Goal: Communication & Community: Answer question/provide support

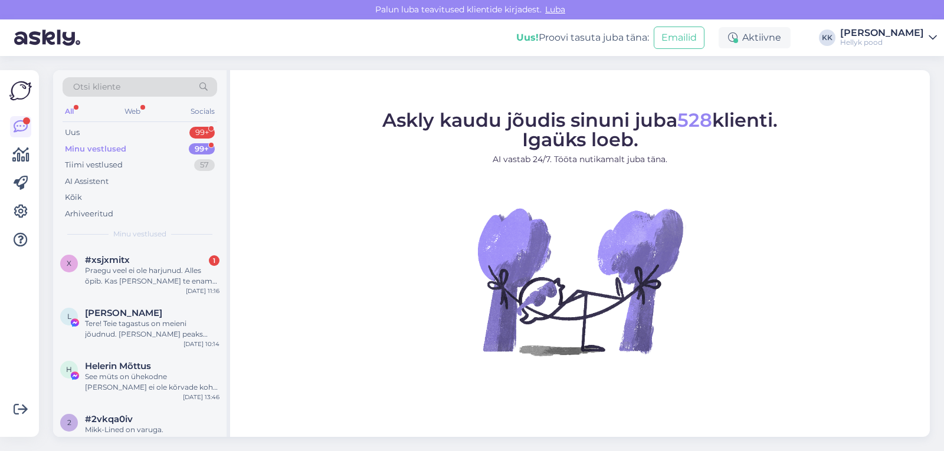
click at [149, 272] on div "Praegu veel ei ole harjunud. Alles õpib. Kas [PERSON_NAME] te enam ei postita?" at bounding box center [152, 275] width 134 height 21
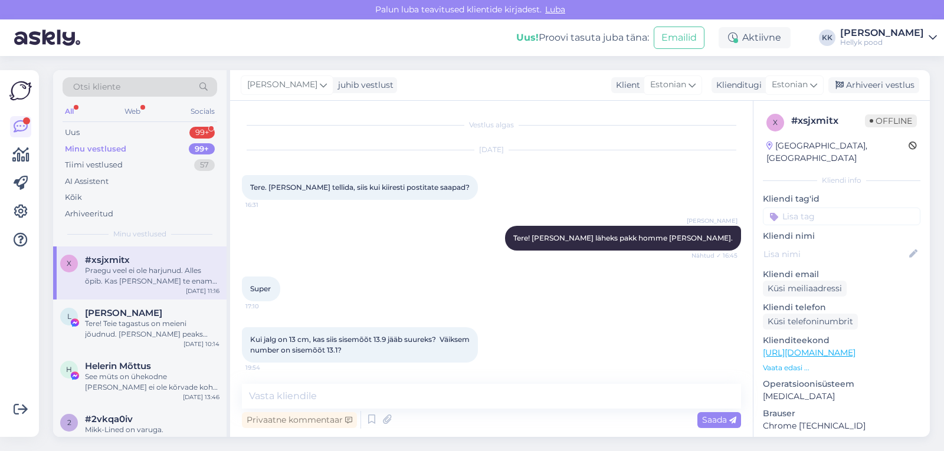
scroll to position [222, 0]
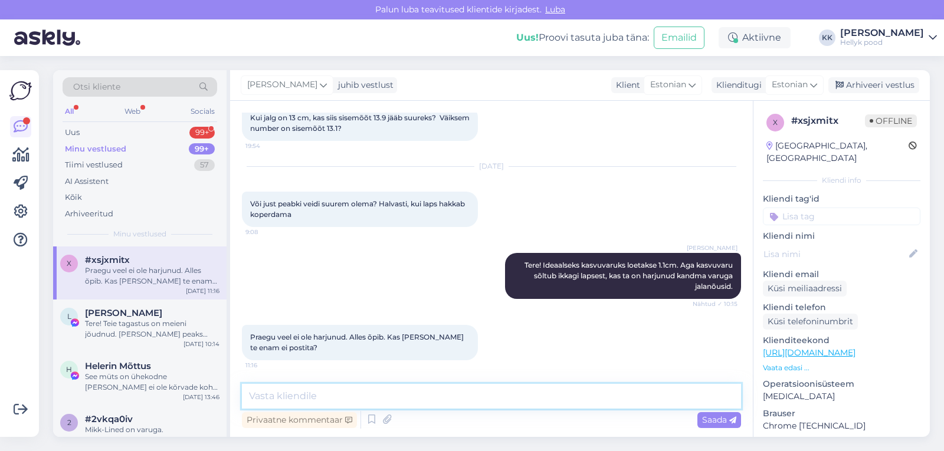
click at [336, 399] on textarea at bounding box center [491, 396] width 499 height 25
type textarea "[PERSON_NAME] postitame kella 13.00-ni"
click at [708, 422] on span "Saada" at bounding box center [719, 420] width 34 height 11
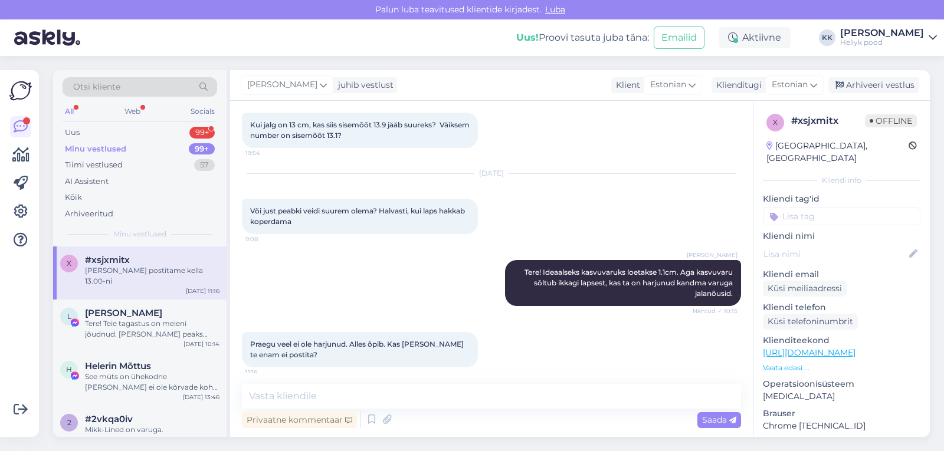
scroll to position [273, 0]
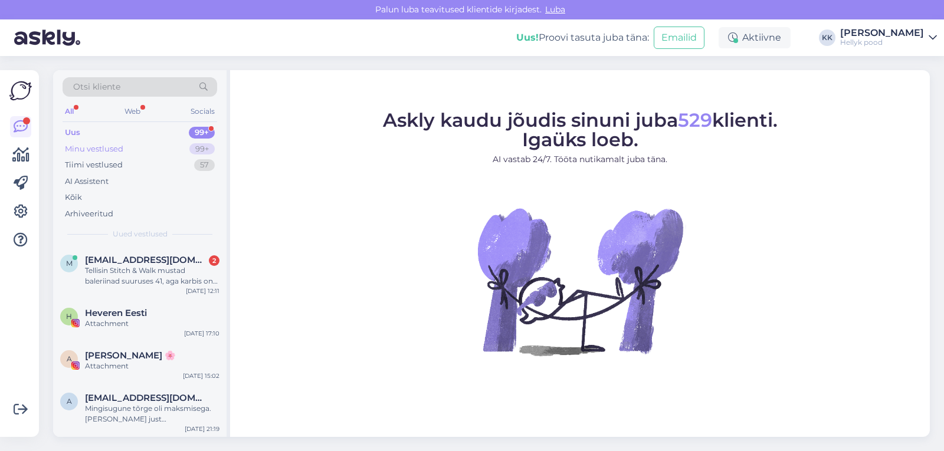
click at [101, 150] on div "Minu vestlused" at bounding box center [94, 149] width 58 height 12
click at [137, 271] on div "Tellisin Stitch & Walk mustad baleriinad suuruses 41, aga karbis on mustad Grou…" at bounding box center [152, 275] width 134 height 21
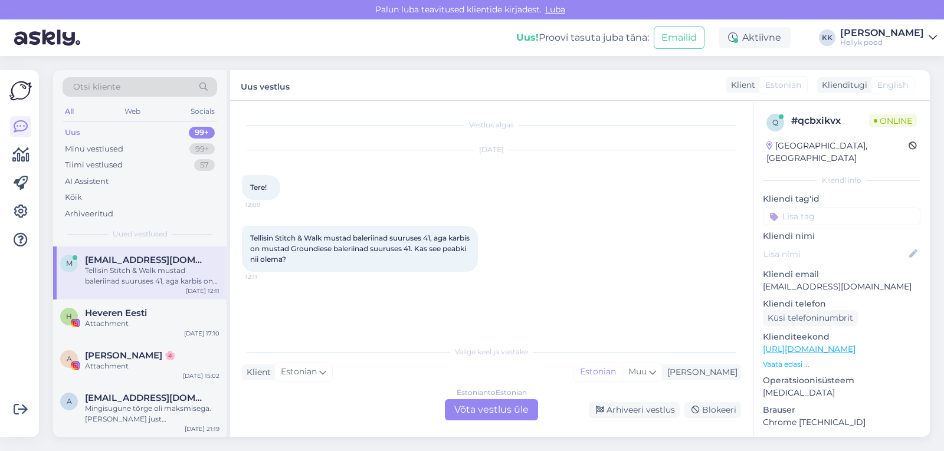
click at [463, 409] on div "Estonian to Estonian Võta vestlus üle" at bounding box center [491, 409] width 93 height 21
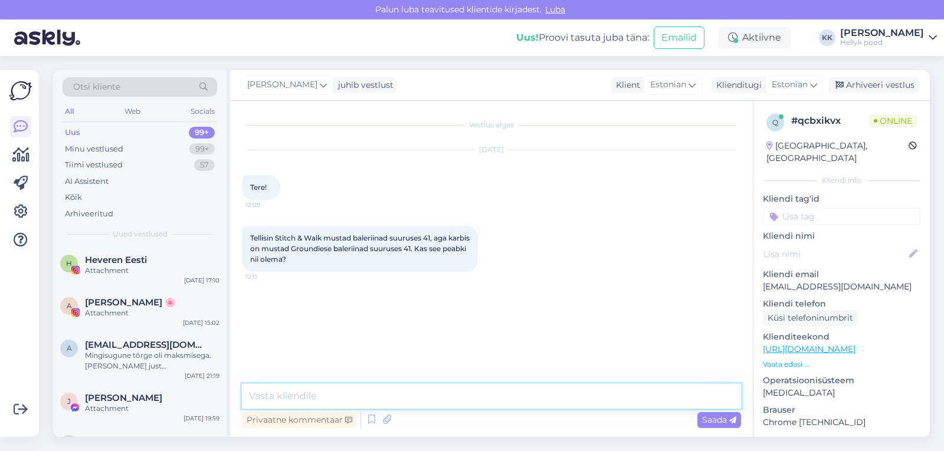
click at [328, 393] on textarea at bounding box center [491, 396] width 499 height 25
click at [405, 398] on textarea "Tere! Oi, ei pea. Väga vabandame. saatke meile palun valed jalanõud tagasi, kas…" at bounding box center [491, 396] width 499 height 25
click at [414, 397] on textarea "Tere! Oi, ei pea. Väga vabandame! saatke meile palun valed jalanõud tagasi, kas…" at bounding box center [491, 396] width 499 height 25
click at [728, 396] on textarea "Tere! Oi, ei pea. Väga vabandame! Saatke meile palun valed jalanõud tagasi, kas…" at bounding box center [491, 396] width 499 height 25
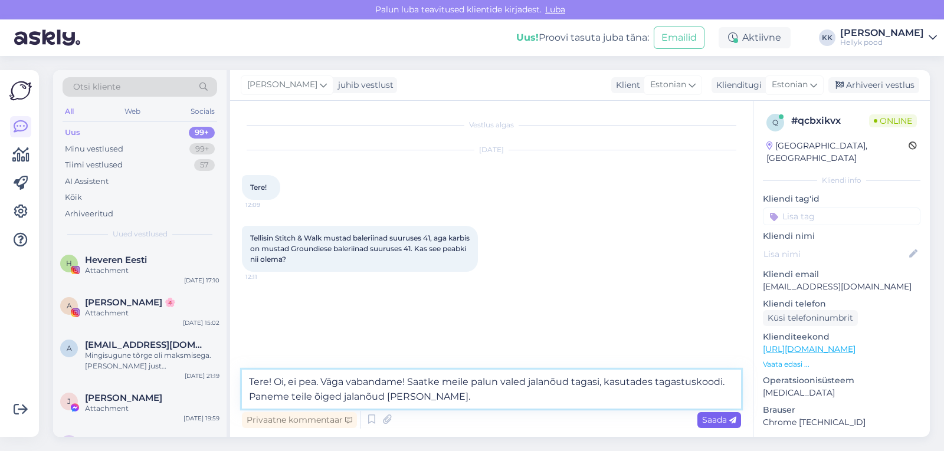
type textarea "Tere! Oi, ei pea. Väga vabandame! Saatke meile palun valed jalanõud tagasi, kas…"
click at [711, 419] on span "Saada" at bounding box center [719, 420] width 34 height 11
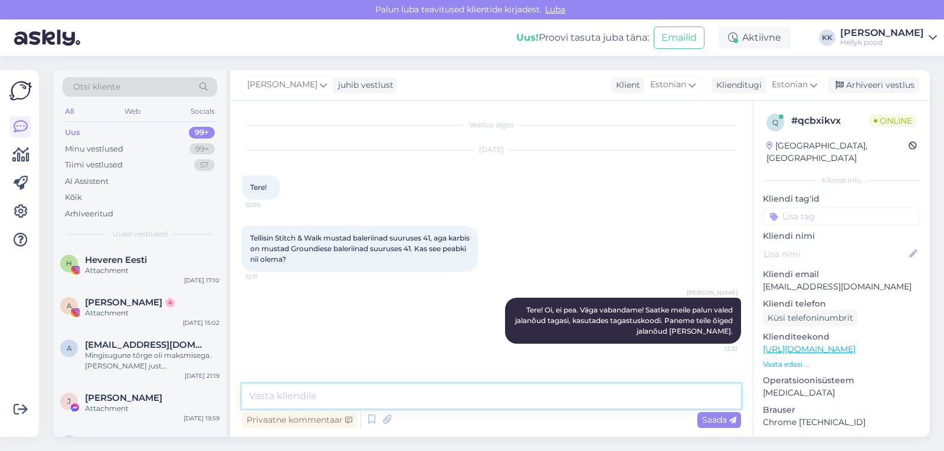
click at [308, 401] on textarea at bounding box center [491, 396] width 499 height 25
type textarea "Palun ka teie tellimuse numbrit"
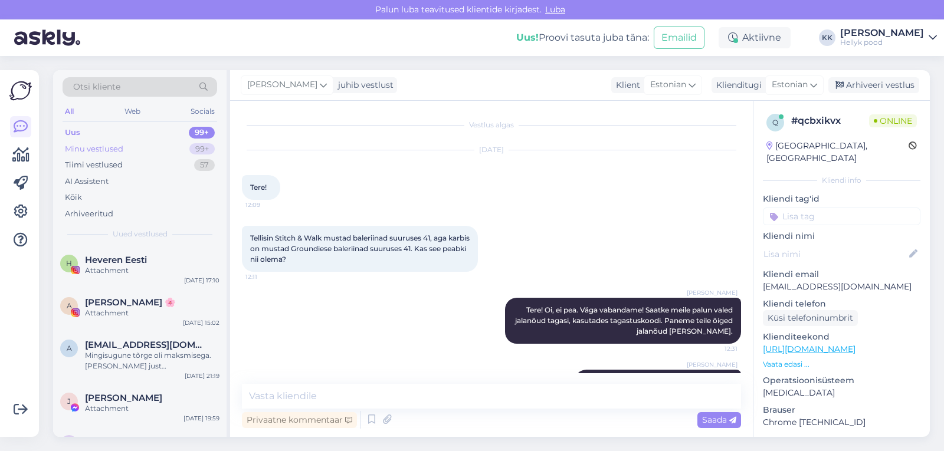
click at [91, 146] on div "Minu vestlused" at bounding box center [94, 149] width 58 height 12
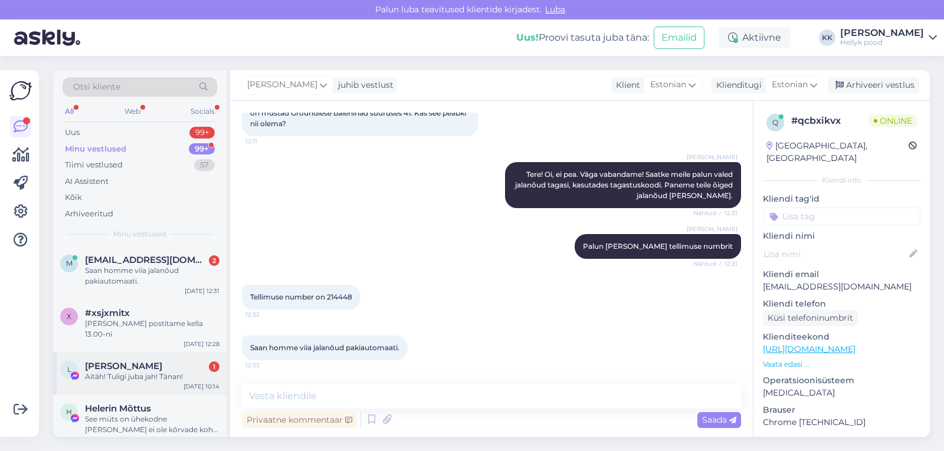
click at [134, 361] on span "[PERSON_NAME]" at bounding box center [123, 366] width 77 height 11
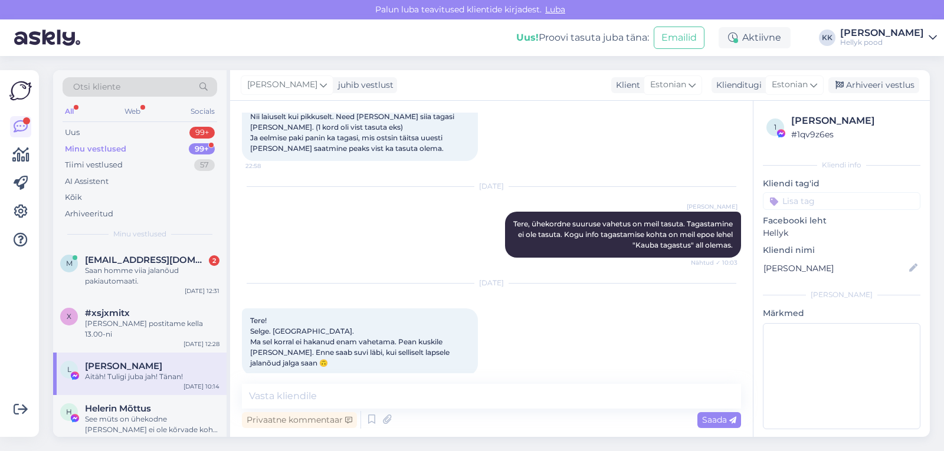
scroll to position [5985, 0]
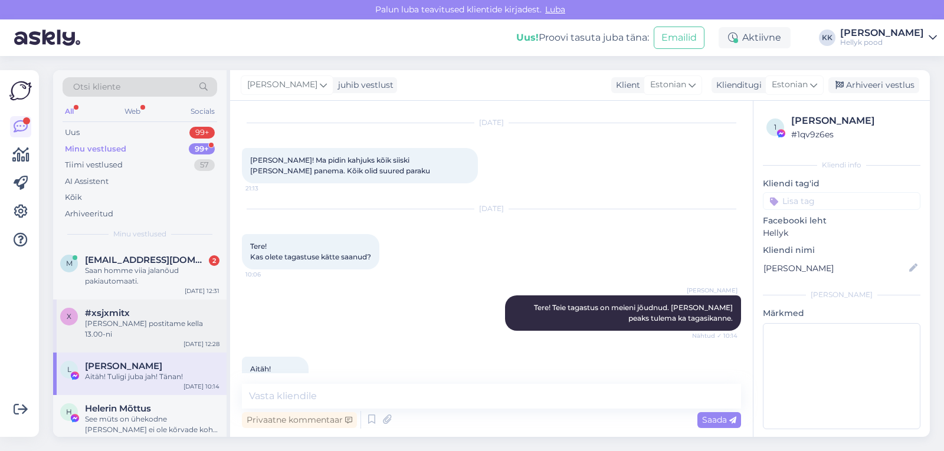
click at [136, 314] on div "#xsjxmitx" at bounding box center [152, 313] width 134 height 11
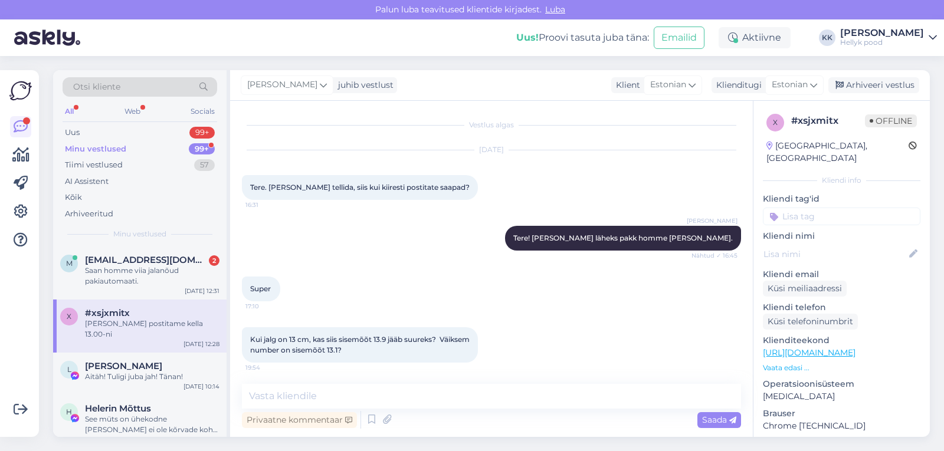
scroll to position [273, 0]
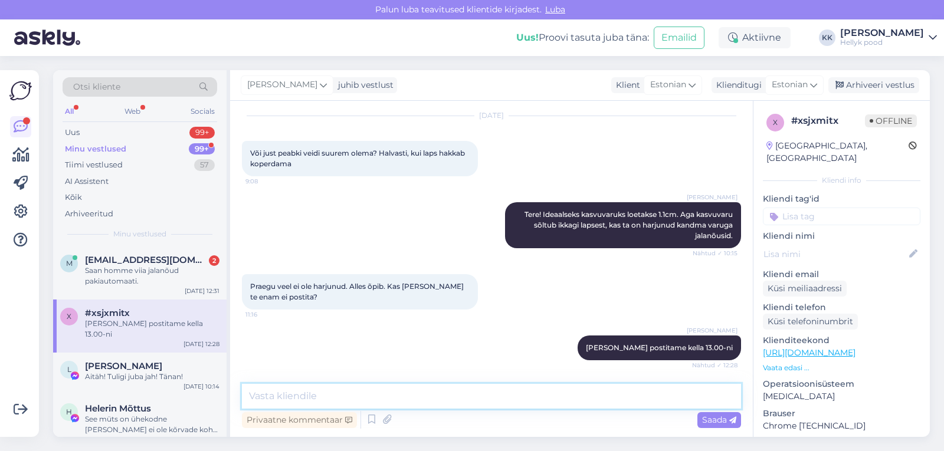
click at [303, 395] on textarea at bounding box center [491, 396] width 499 height 25
click at [294, 396] on textarea "Kui tel on kiire, siis öelge palun oma nimi ja tellimuse nr" at bounding box center [491, 396] width 499 height 25
type textarea "Kui tel on pakiga kiire, siis öelge palun oma nimi ja tellimuse nr"
click at [707, 421] on span "Saada" at bounding box center [719, 420] width 34 height 11
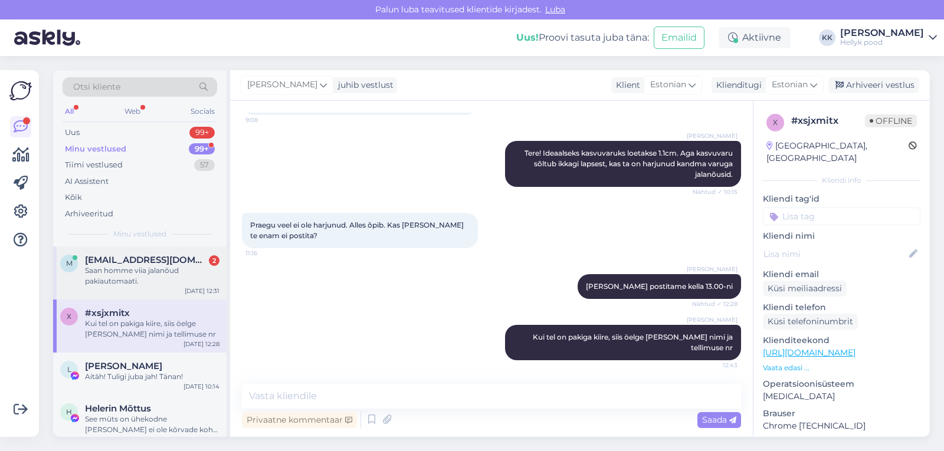
click at [122, 270] on div "Saan homme viia jalanõud pakiautomaati." at bounding box center [152, 275] width 134 height 21
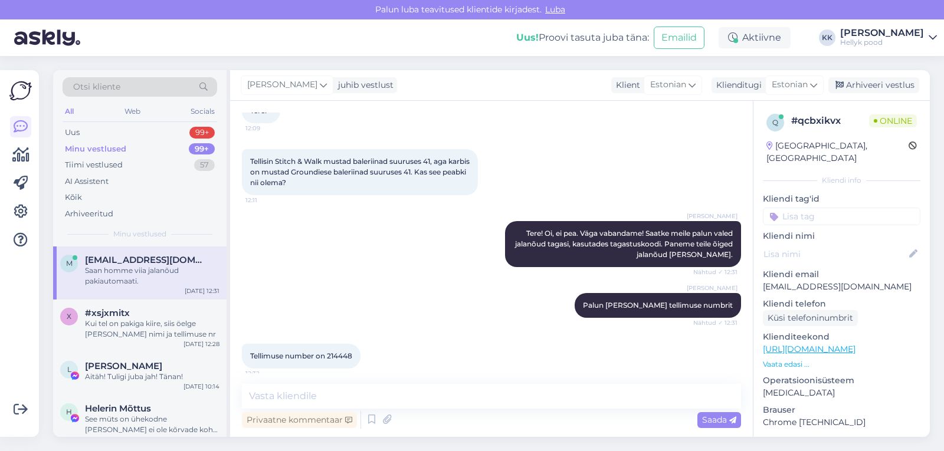
scroll to position [136, 0]
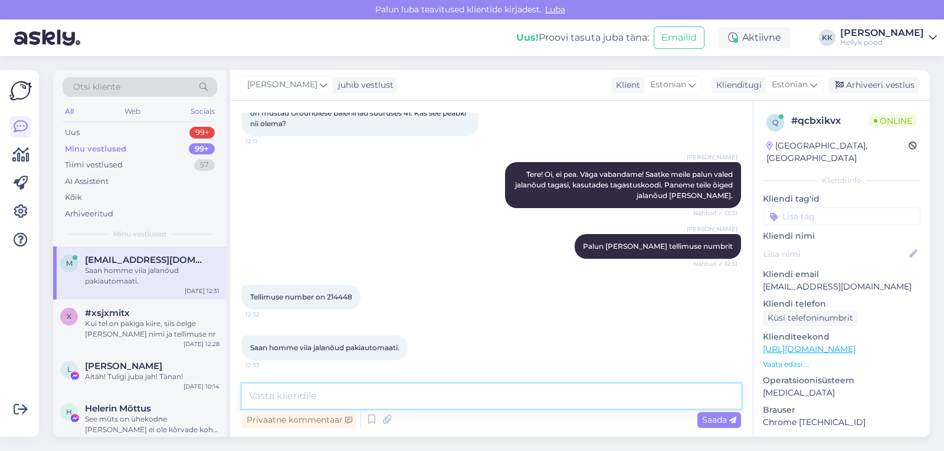
click at [310, 394] on textarea at bounding box center [491, 396] width 499 height 25
type textarea "Aitän teile ja vabandame veelkord!"
click at [709, 419] on span "Saada" at bounding box center [719, 420] width 34 height 11
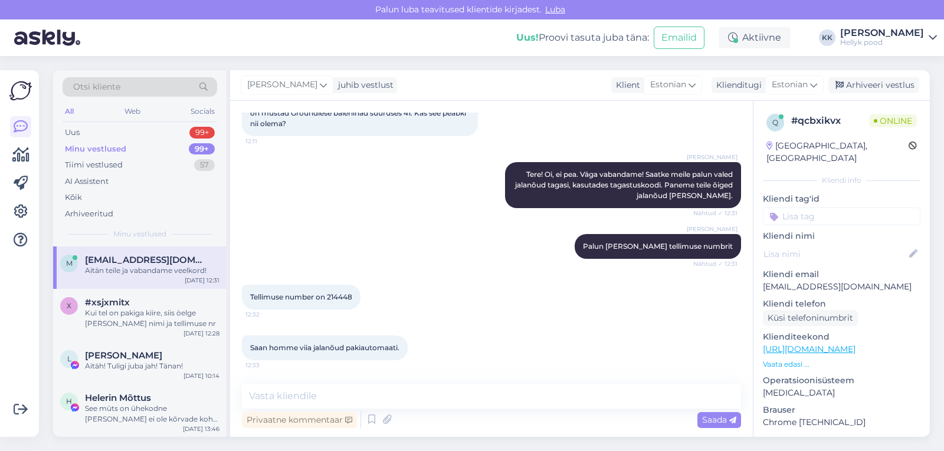
scroll to position [186, 0]
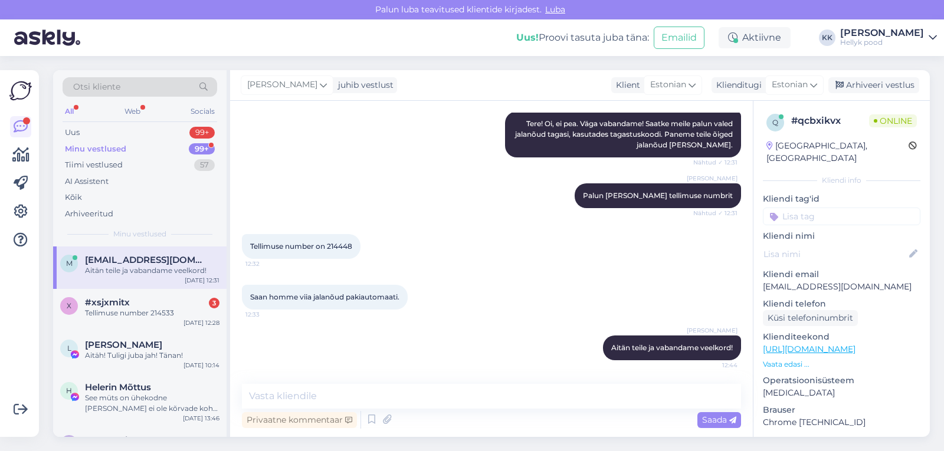
click at [128, 258] on span "maarja.kullama@gmail.com" at bounding box center [146, 260] width 123 height 11
click at [137, 306] on div "#xsjxmitx 3" at bounding box center [152, 302] width 134 height 11
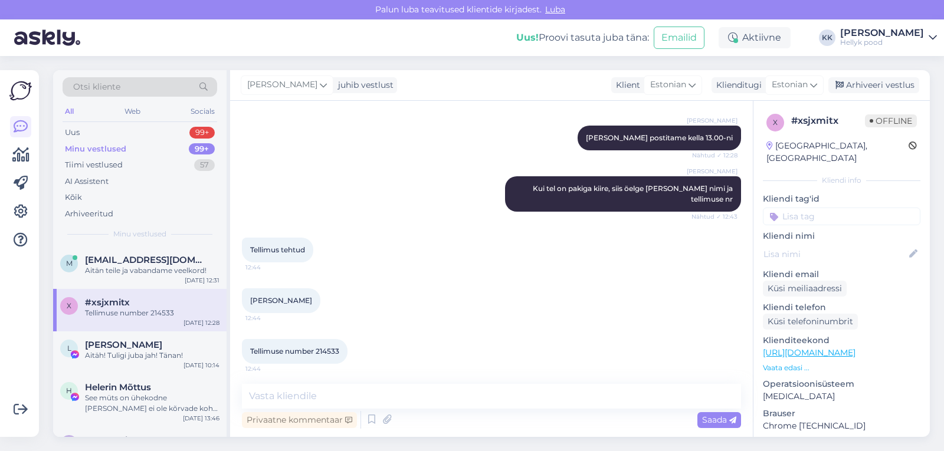
scroll to position [486, 0]
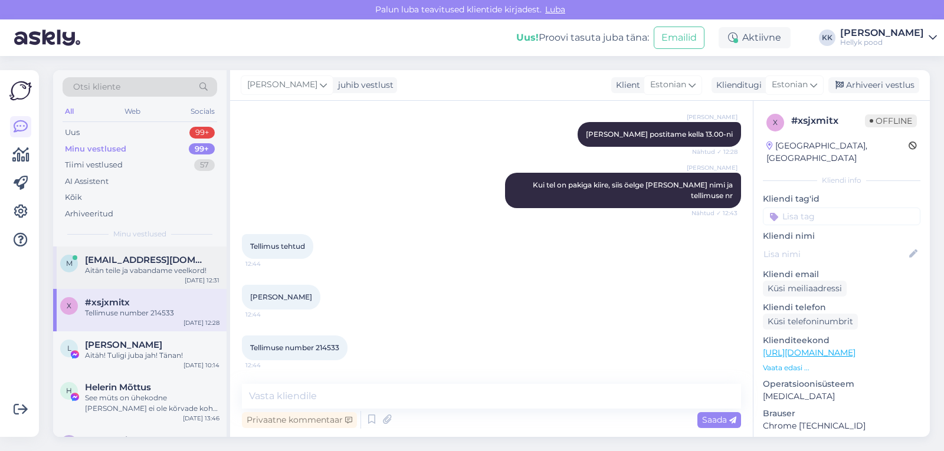
click at [167, 264] on span "maarja.kullama@gmail.com" at bounding box center [146, 260] width 123 height 11
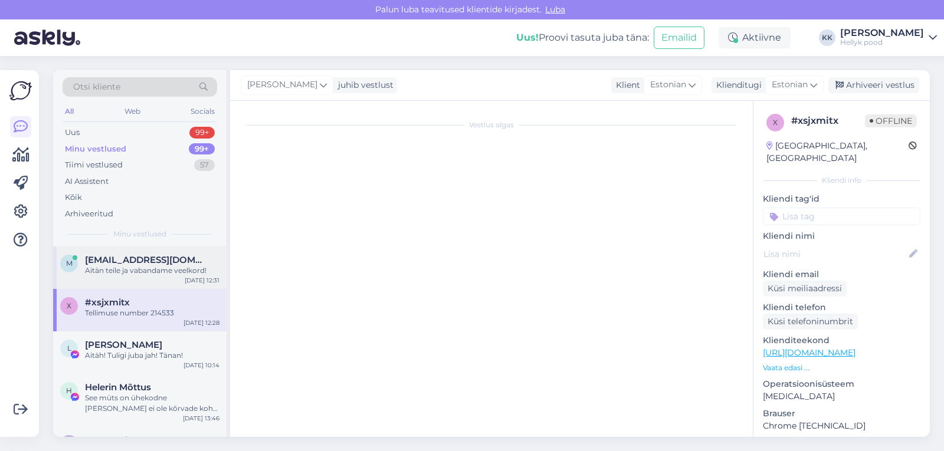
scroll to position [186, 0]
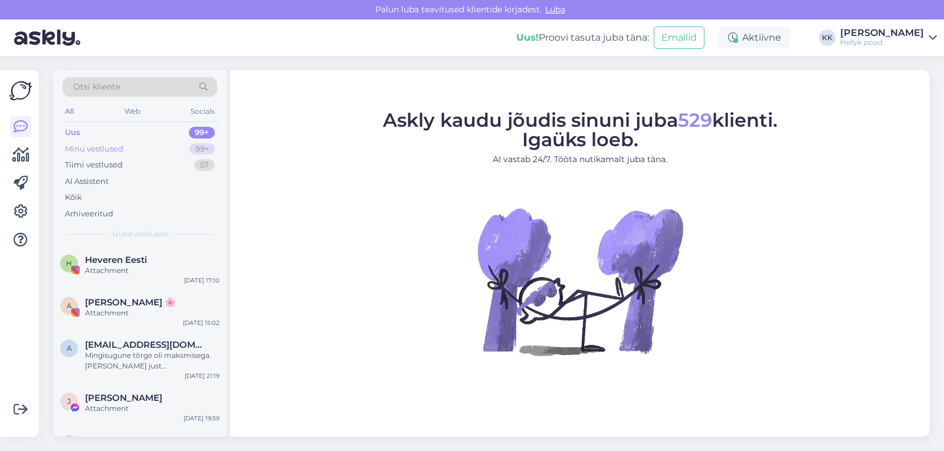
click at [107, 149] on div "Minu vestlused" at bounding box center [94, 149] width 58 height 12
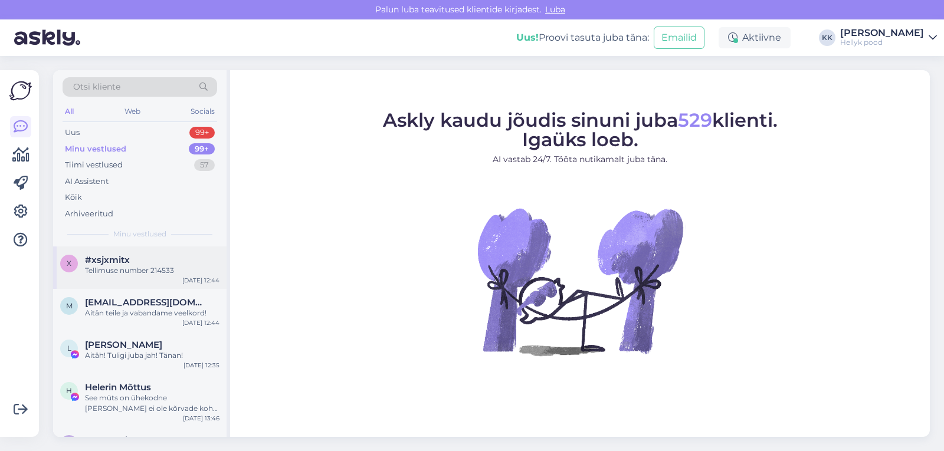
click at [134, 261] on div "#xsjxmitx" at bounding box center [152, 260] width 134 height 11
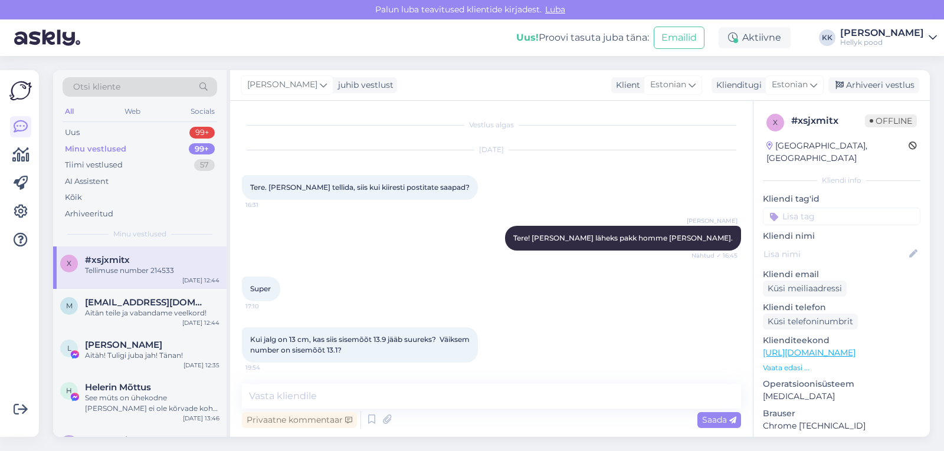
scroll to position [486, 0]
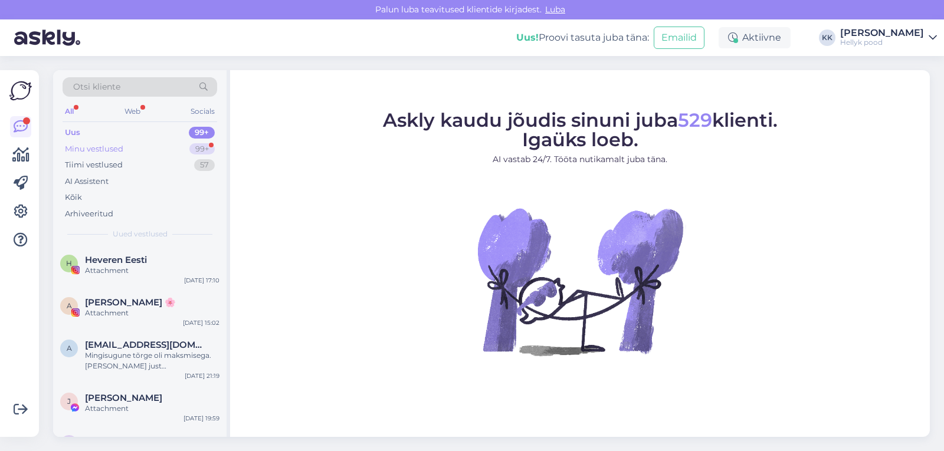
click at [115, 143] on div "Minu vestlused" at bounding box center [94, 149] width 58 height 12
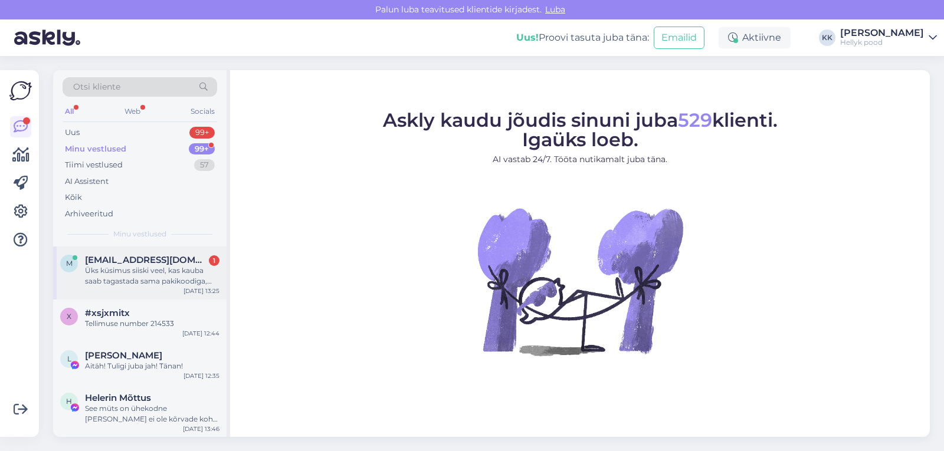
click at [135, 275] on div "Üks küsimus siiski veel, kas kauba saab tagastada sama pakikoodiga, millega sel…" at bounding box center [152, 275] width 134 height 21
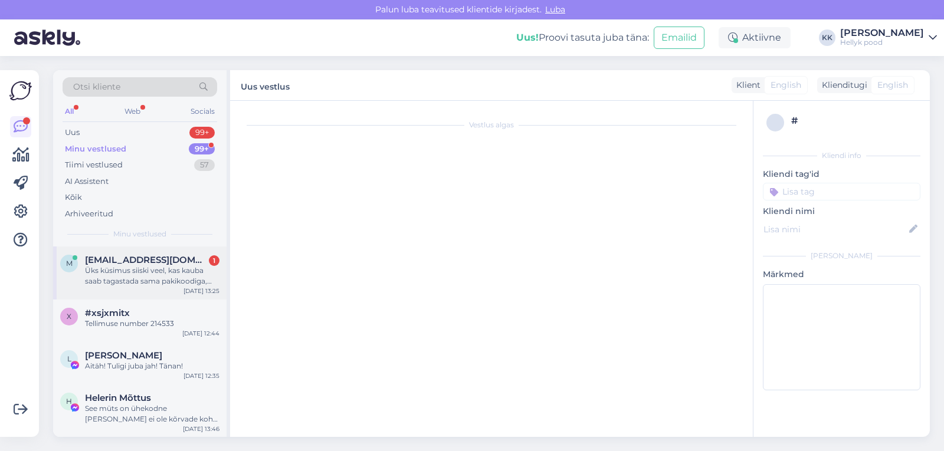
scroll to position [258, 0]
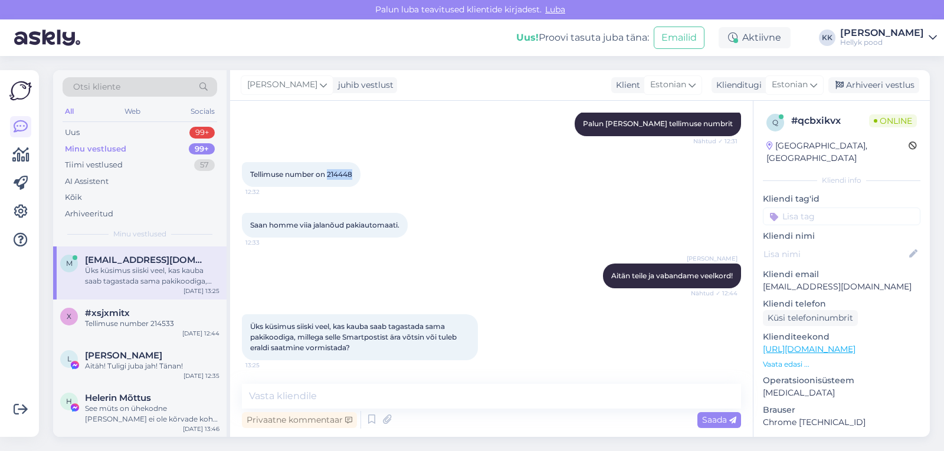
drag, startPoint x: 329, startPoint y: 175, endPoint x: 353, endPoint y: 175, distance: 24.8
click at [352, 175] on span "Tellimuse number on 214448" at bounding box center [301, 174] width 102 height 9
copy span "214448"
click at [322, 396] on textarea at bounding box center [491, 396] width 499 height 25
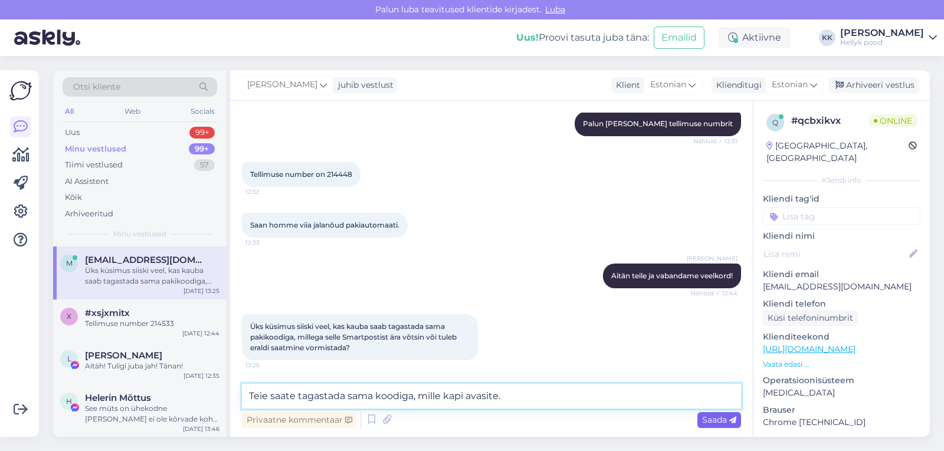
type textarea "Teie saate tagastada sama koodiga, mille kapi avasite."
click at [716, 418] on span "Saada" at bounding box center [719, 420] width 34 height 11
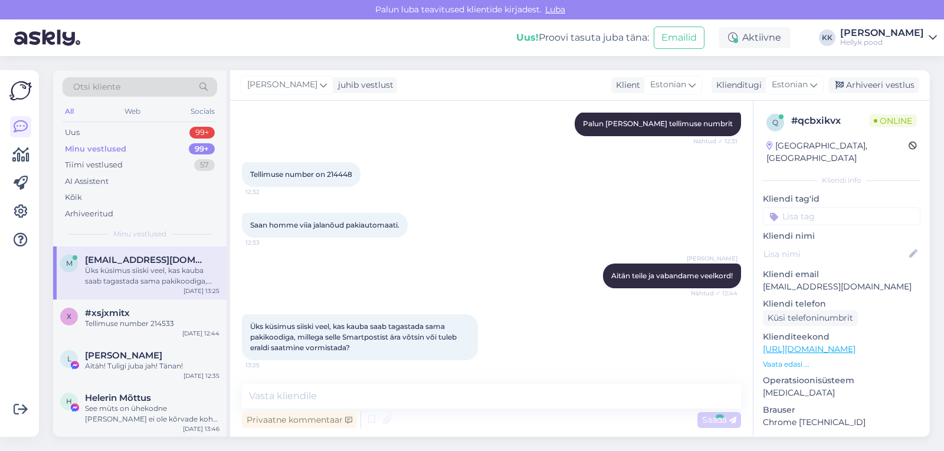
scroll to position [309, 0]
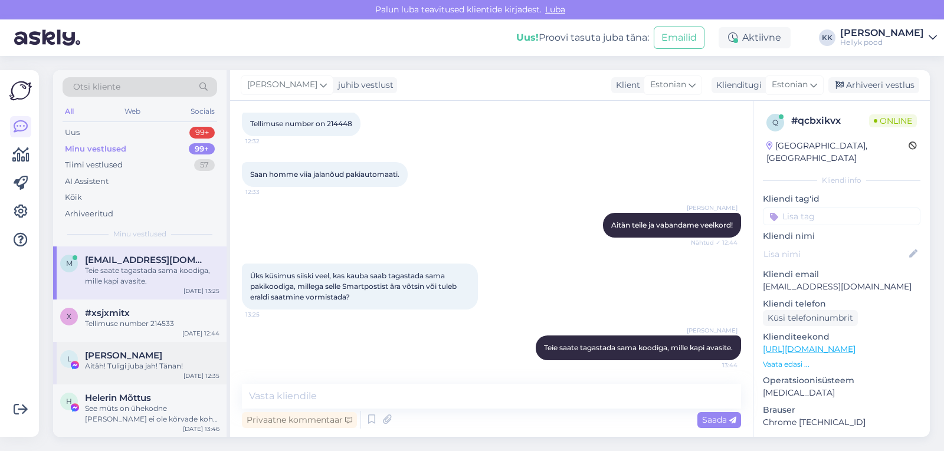
click at [128, 362] on div "Aitäh! Tuligi juba jah! Tänan!" at bounding box center [152, 366] width 134 height 11
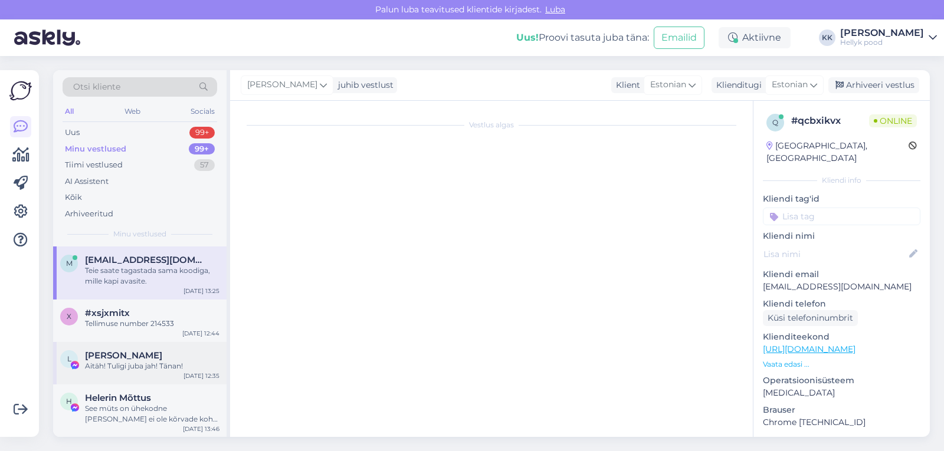
scroll to position [5985, 0]
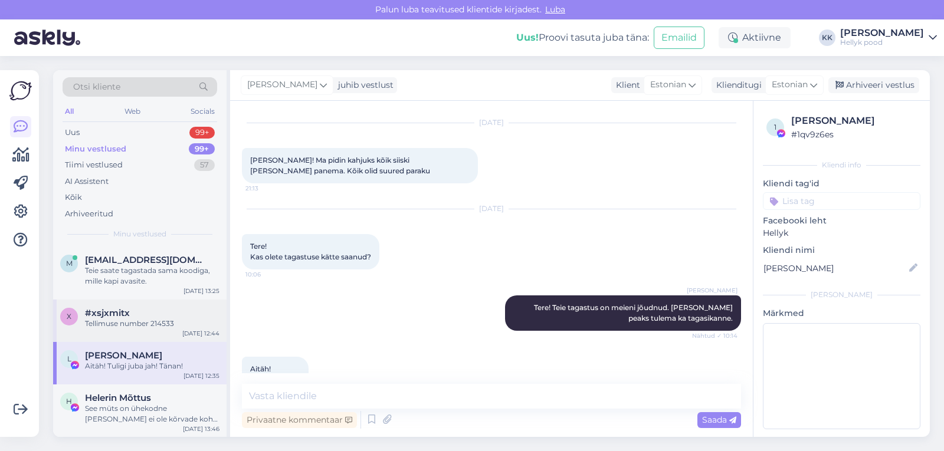
click at [124, 318] on span "#xsjxmitx" at bounding box center [107, 313] width 45 height 11
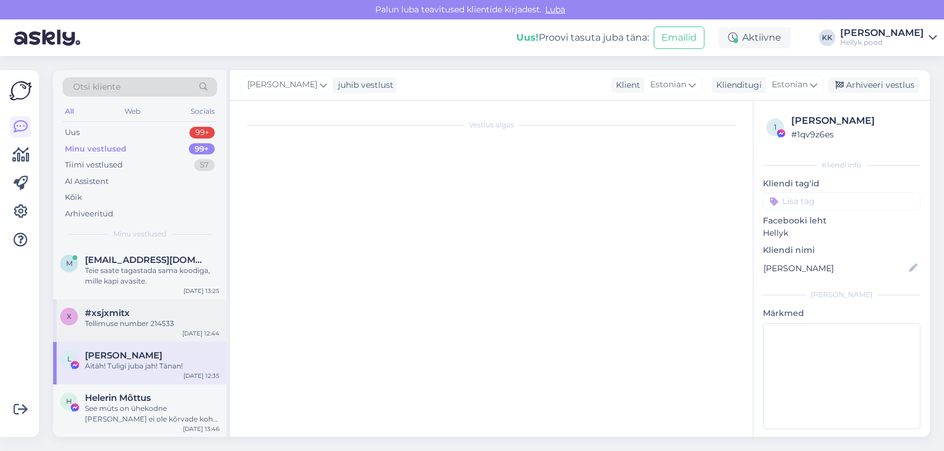
scroll to position [486, 0]
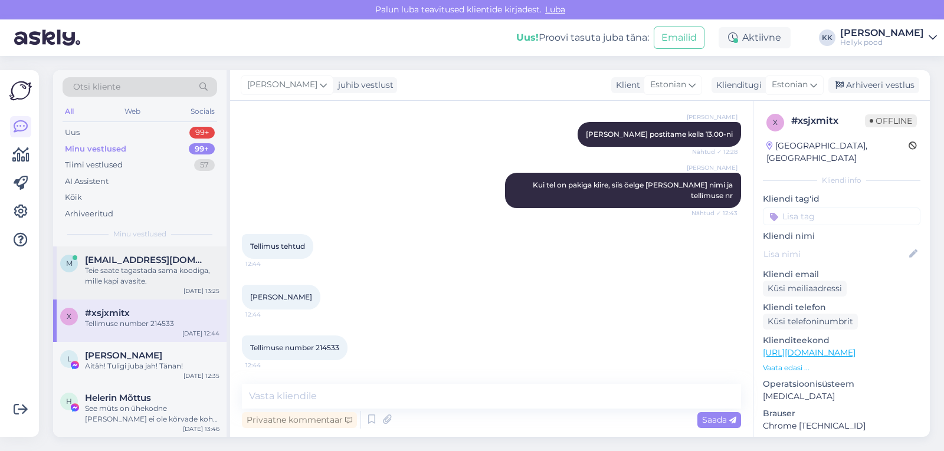
click at [121, 270] on div "Teie saate tagastada sama koodiga, mille kapi avasite." at bounding box center [152, 275] width 134 height 21
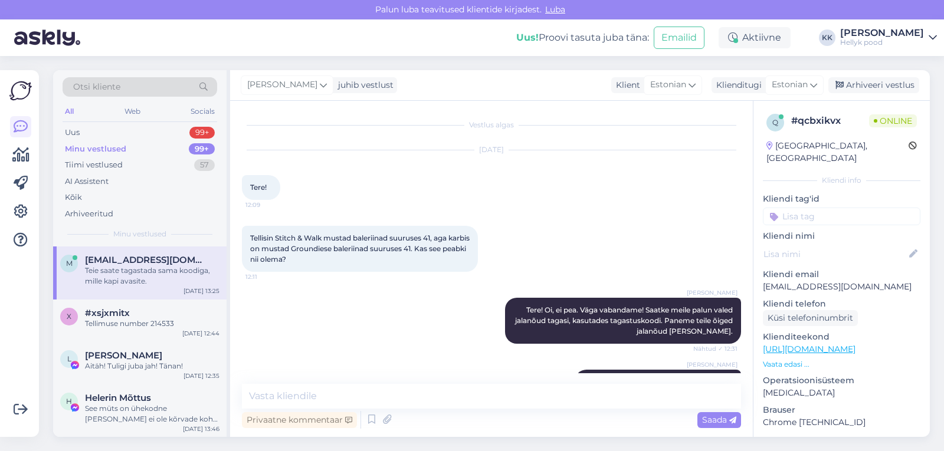
scroll to position [309, 0]
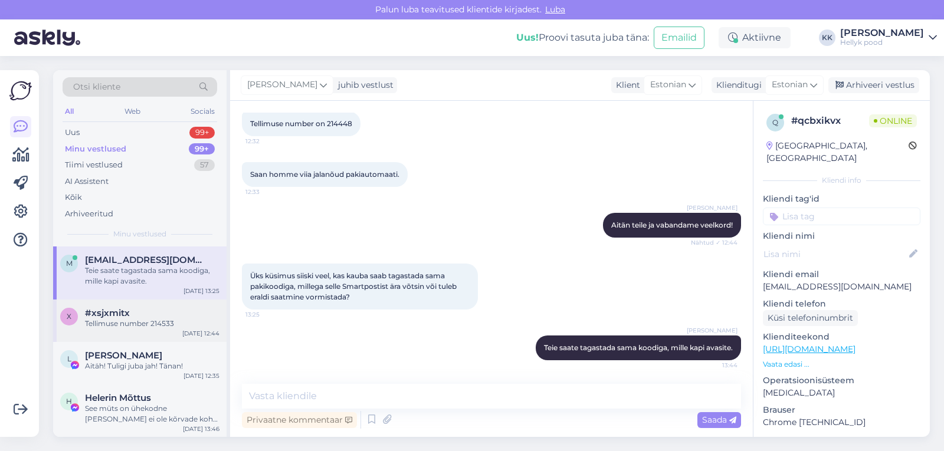
click at [122, 317] on span "#xsjxmitx" at bounding box center [107, 313] width 45 height 11
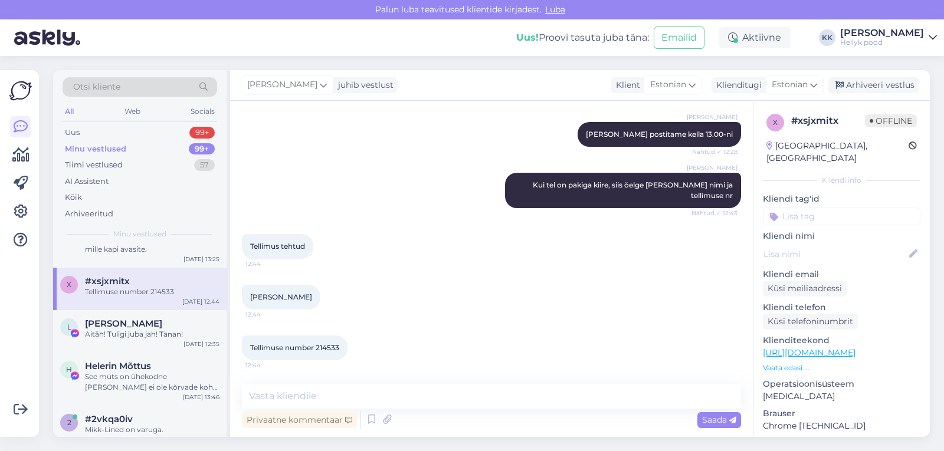
scroll to position [0, 0]
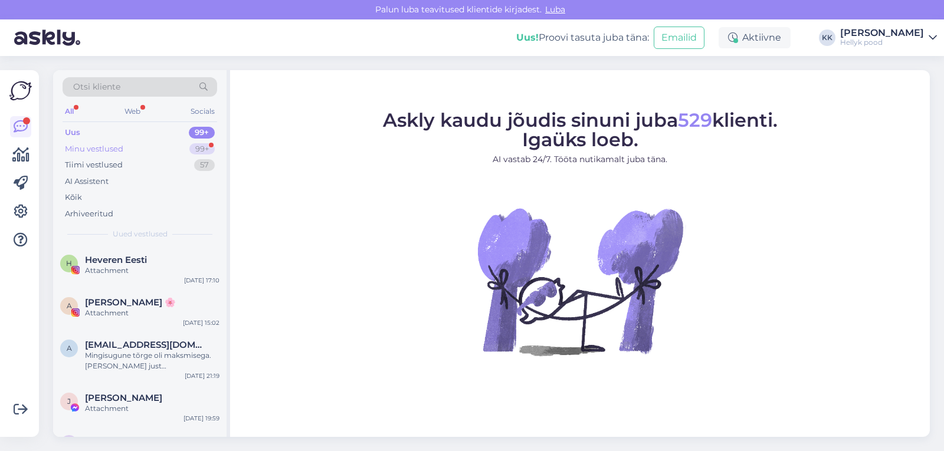
click at [106, 143] on div "Minu vestlused" at bounding box center [94, 149] width 58 height 12
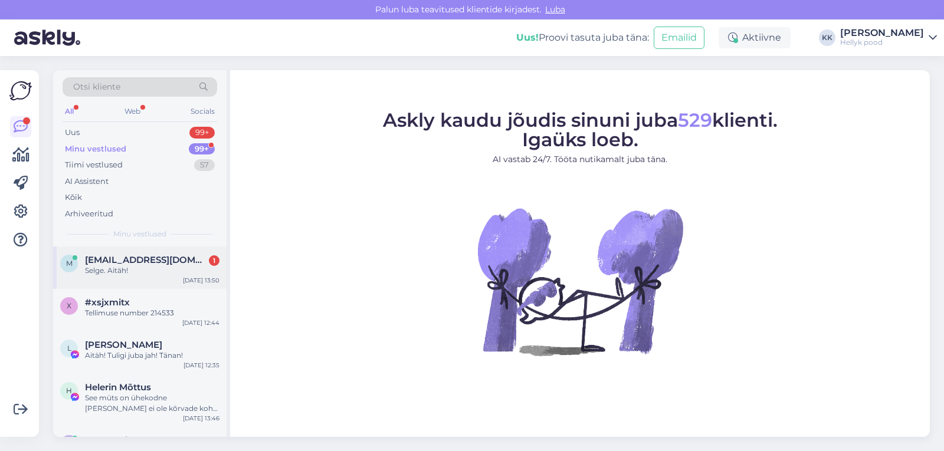
click at [114, 267] on div "Selge. Aitäh!" at bounding box center [152, 270] width 134 height 11
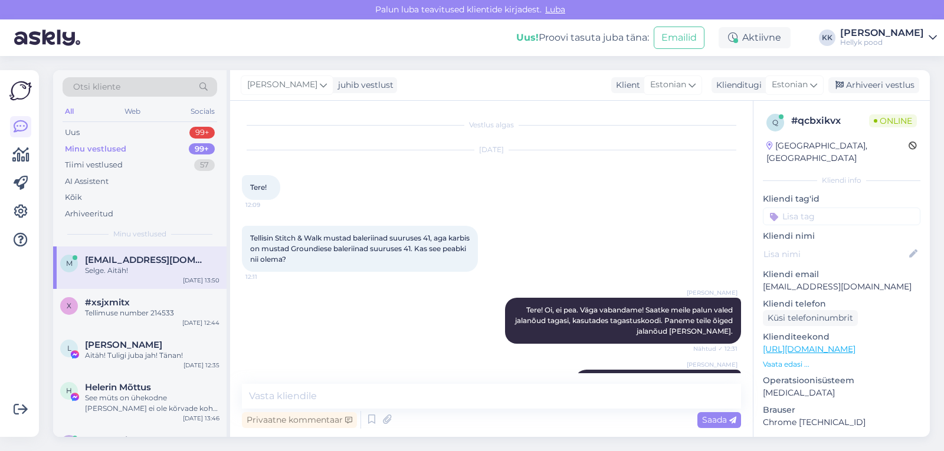
scroll to position [360, 0]
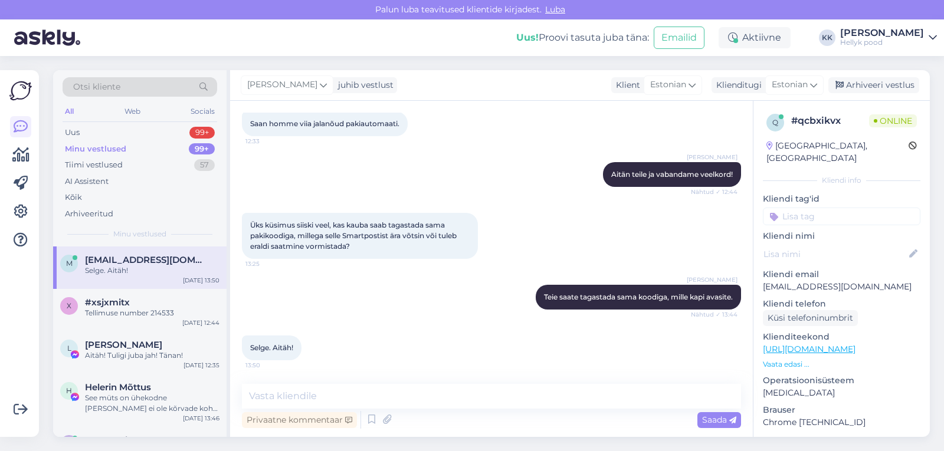
click at [85, 145] on div "Minu vestlused" at bounding box center [95, 149] width 61 height 12
